Goal: Task Accomplishment & Management: Use online tool/utility

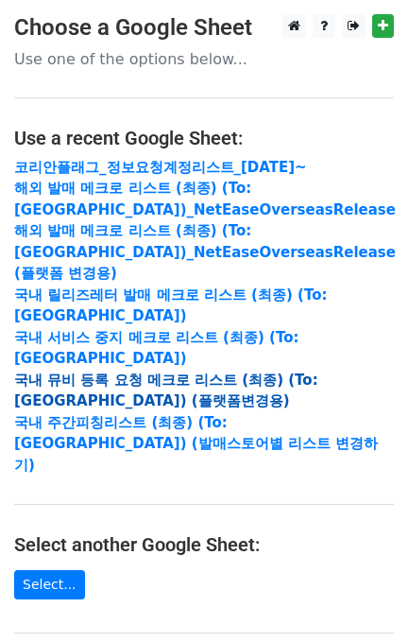
scroll to position [342, 0]
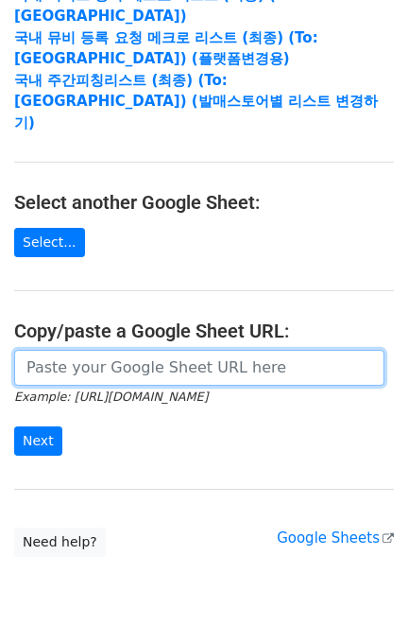
click at [75, 350] on input "url" at bounding box center [199, 368] width 370 height 36
paste input "[URL][DOMAIN_NAME]"
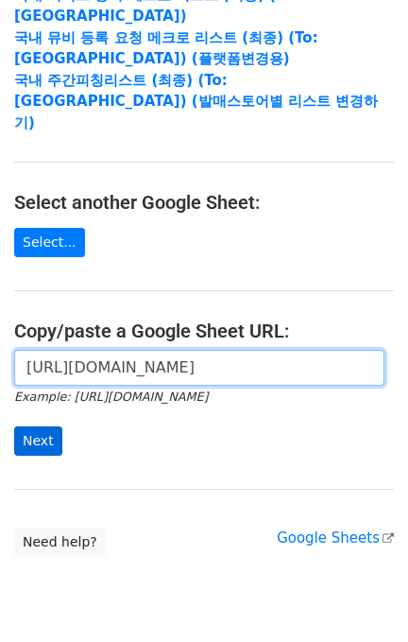
scroll to position [0, 450]
type input "[URL][DOMAIN_NAME]"
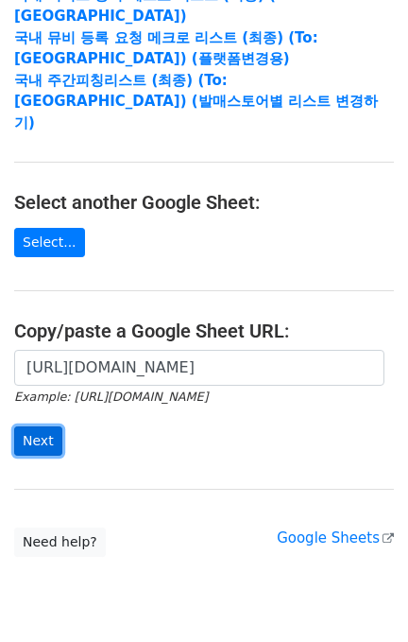
click at [26, 426] on input "Next" at bounding box center [38, 440] width 48 height 29
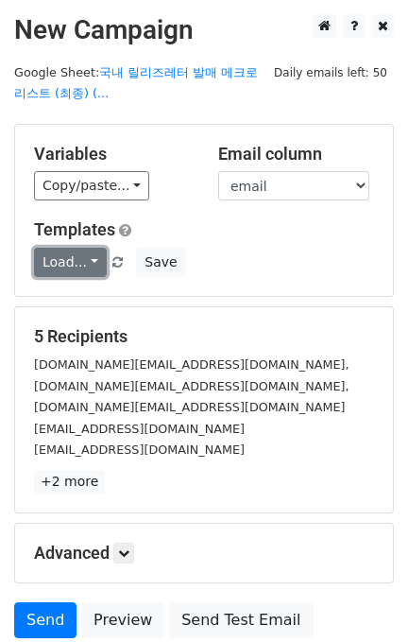
click at [38, 265] on link "Load..." at bounding box center [70, 262] width 73 height 29
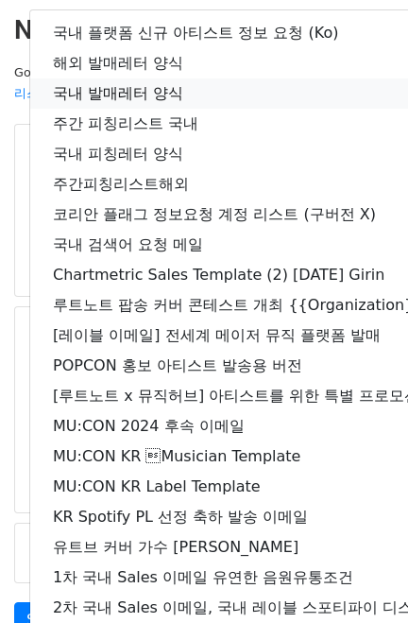
click at [134, 93] on link "국내 발매레터 양식" at bounding box center [333, 93] width 607 height 30
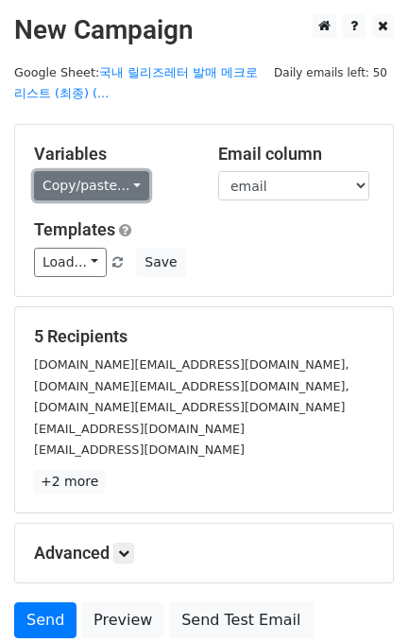
click at [129, 183] on link "Copy/paste..." at bounding box center [91, 185] width 115 height 29
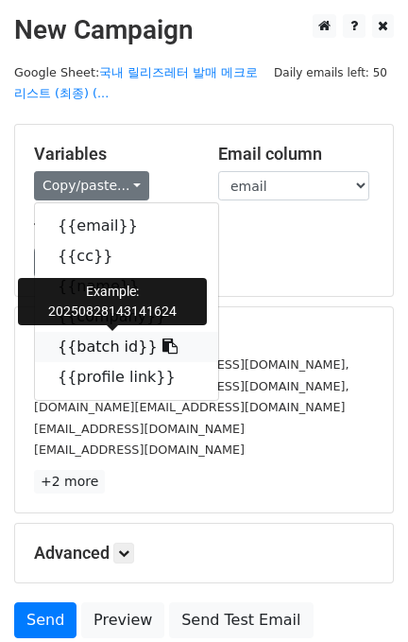
click at [111, 348] on link "{{batch id}}" at bounding box center [126, 347] width 183 height 30
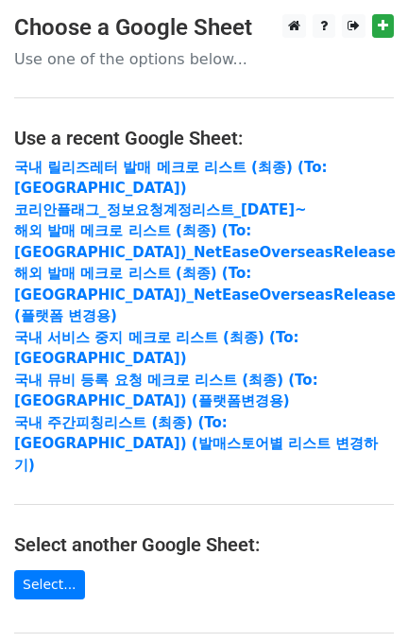
scroll to position [342, 0]
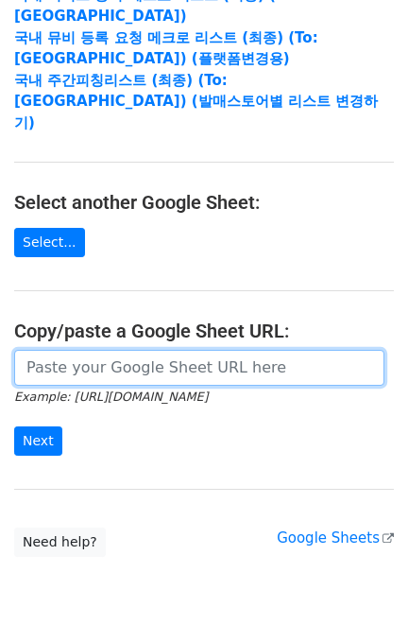
click at [77, 350] on input "url" at bounding box center [199, 368] width 370 height 36
paste input "https://docs.google.com/spreadsheets/d/1PqhN25DqTE7cknRQ7tPKV69PWXiE_dEo5T_w5FT…"
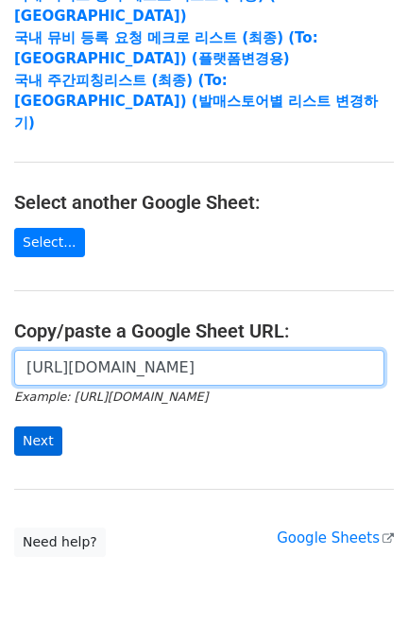
type input "https://docs.google.com/spreadsheets/d/1PqhN25DqTE7cknRQ7tPKV69PWXiE_dEo5T_w5FT…"
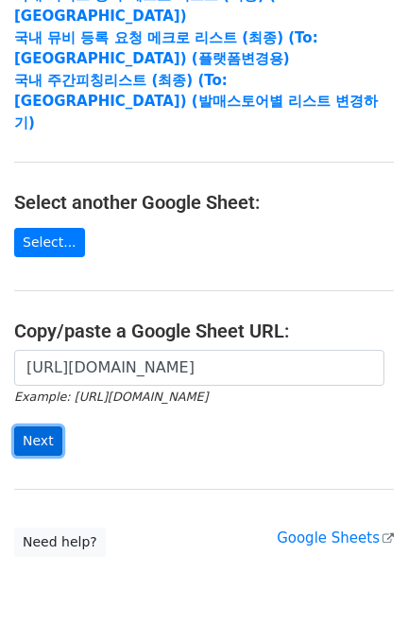
click at [45, 426] on input "Next" at bounding box center [38, 440] width 48 height 29
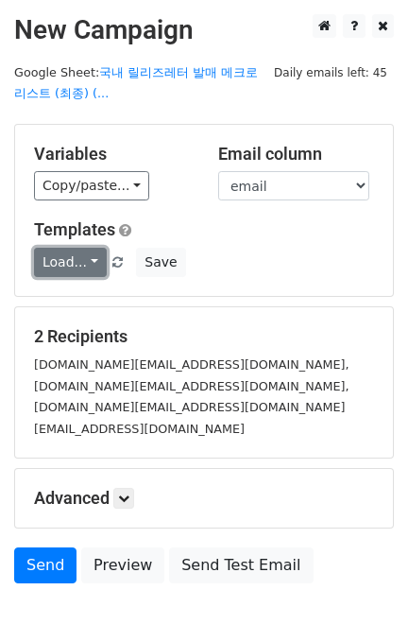
click at [77, 250] on link "Load..." at bounding box center [70, 262] width 73 height 29
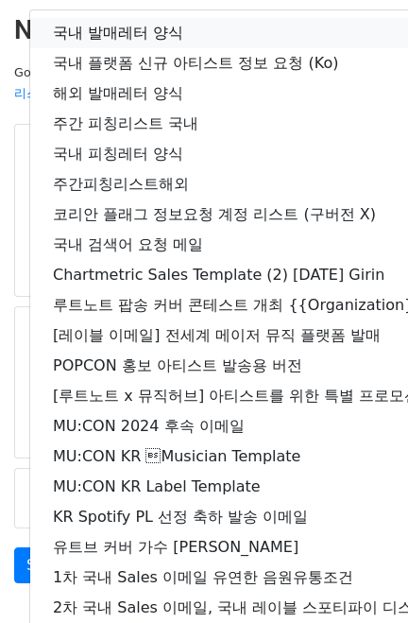
click at [94, 20] on link "국내 발매레터 양식" at bounding box center [333, 33] width 607 height 30
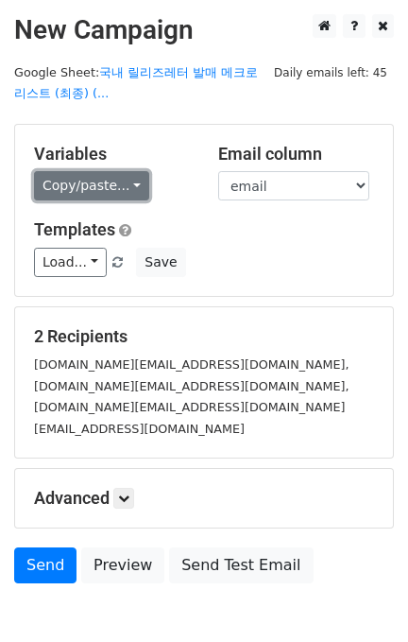
click at [79, 187] on link "Copy/paste..." at bounding box center [91, 185] width 115 height 29
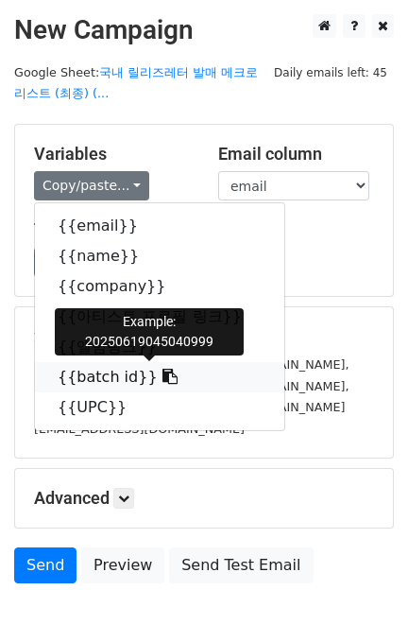
click at [113, 376] on link "{{batch id}}" at bounding box center [159, 377] width 249 height 30
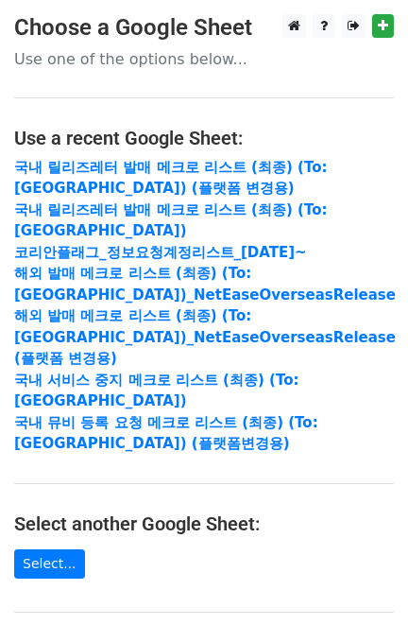
scroll to position [342, 0]
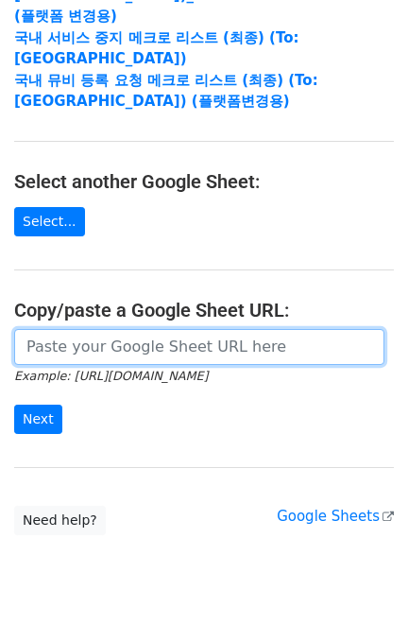
drag, startPoint x: 132, startPoint y: 318, endPoint x: 122, endPoint y: 317, distance: 10.4
click at [132, 329] on input "url" at bounding box center [199, 347] width 370 height 36
paste input "[URL][DOMAIN_NAME]"
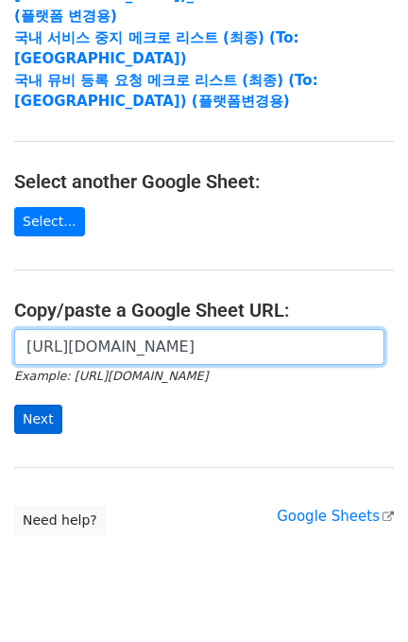
scroll to position [0, 450]
type input "[URL][DOMAIN_NAME]"
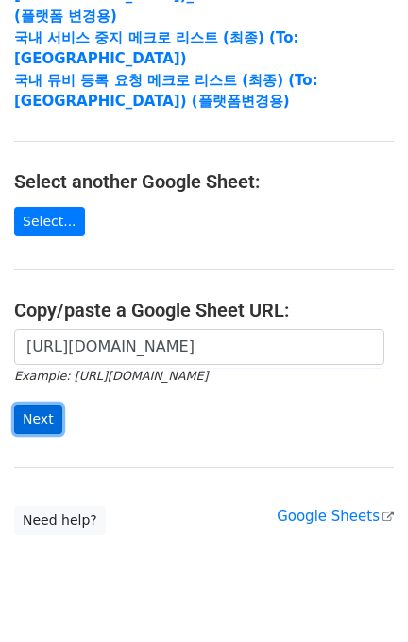
click at [32, 404] on input "Next" at bounding box center [38, 418] width 48 height 29
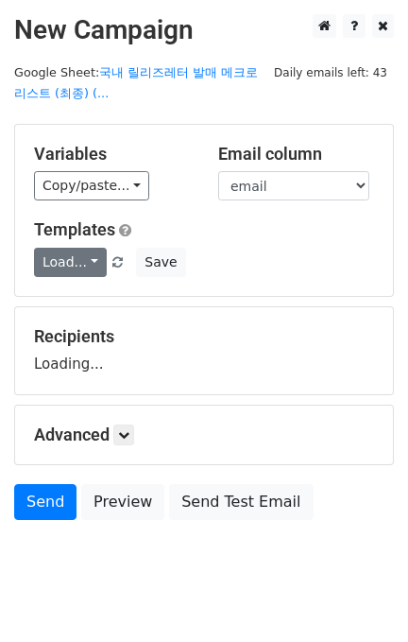
drag, startPoint x: 43, startPoint y: 282, endPoint x: 61, endPoint y: 253, distance: 33.6
click at [43, 282] on div "Variables Copy/paste... {{email}} {{cc}} {{name}} {{company}} {{batch id}} {{pr…" at bounding box center [204, 210] width 378 height 171
click at [63, 253] on link "Load..." at bounding box center [70, 262] width 73 height 29
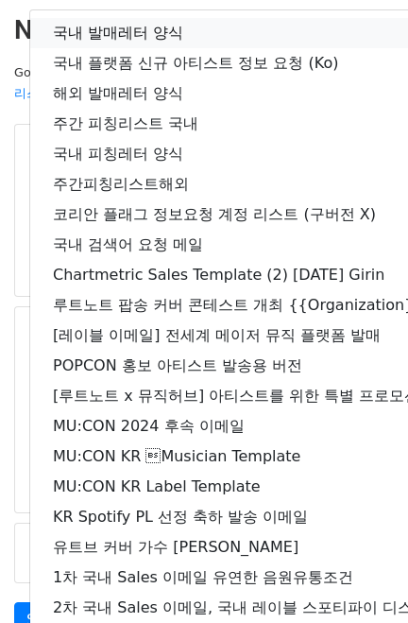
click at [135, 37] on link "국내 발매레터 양식" at bounding box center [333, 33] width 607 height 30
